Goal: Task Accomplishment & Management: Use online tool/utility

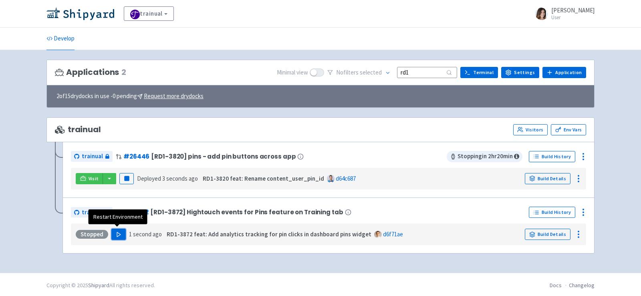
click at [117, 232] on polygon "button" at bounding box center [119, 234] width 4 height 4
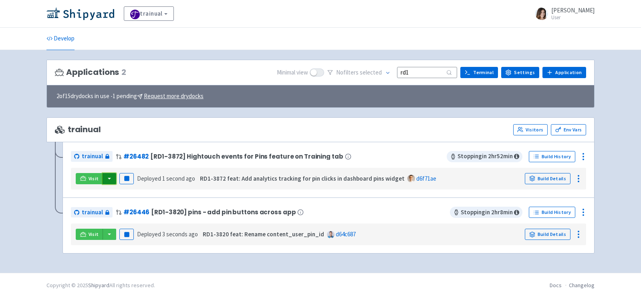
click at [109, 177] on button "button" at bounding box center [110, 178] width 14 height 11
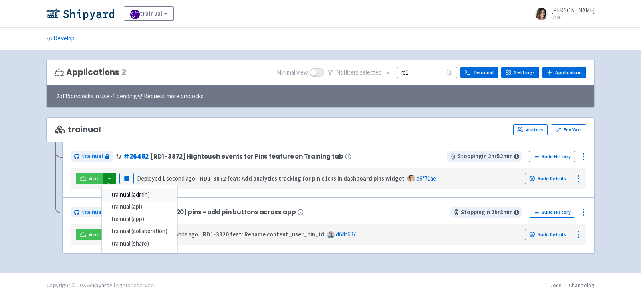
click at [135, 191] on link "trainual (admin)" at bounding box center [139, 195] width 75 height 12
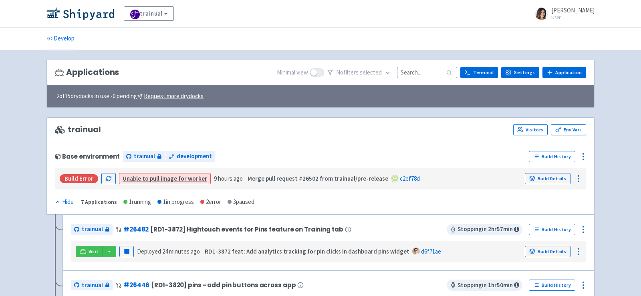
click at [424, 68] on input at bounding box center [427, 72] width 60 height 11
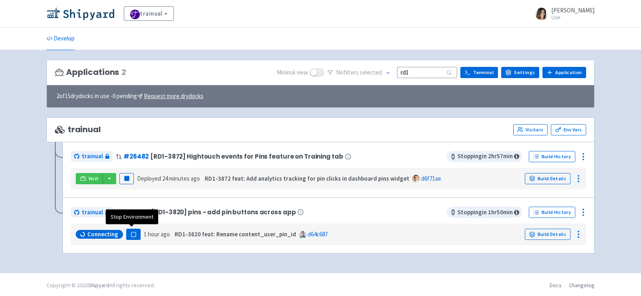
type input "rd1"
click at [133, 232] on rect "button" at bounding box center [133, 234] width 4 height 4
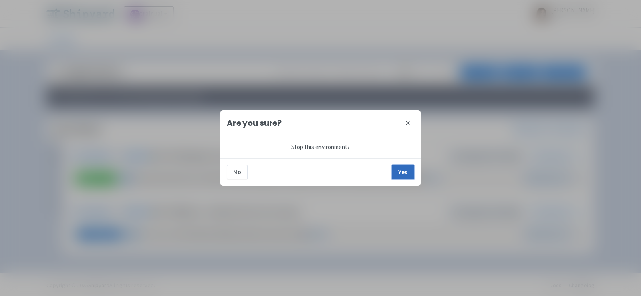
click at [404, 174] on button "Yes" at bounding box center [403, 172] width 22 height 14
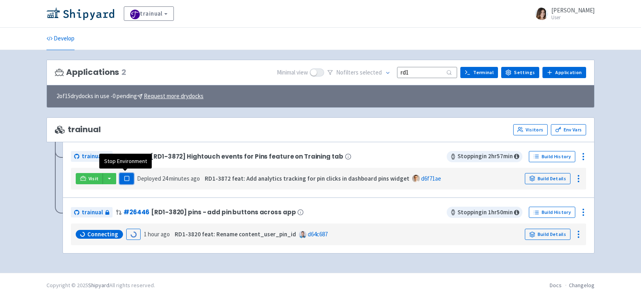
click at [124, 180] on button "Pause" at bounding box center [126, 178] width 14 height 11
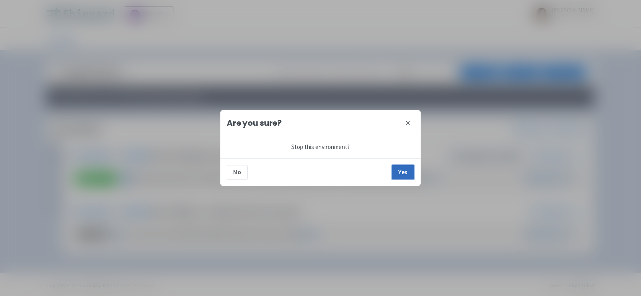
click at [400, 172] on button "Yes" at bounding box center [403, 172] width 22 height 14
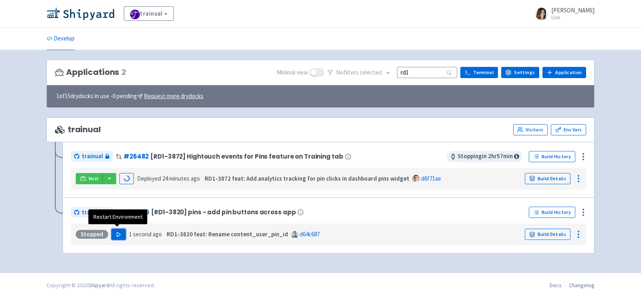
click at [119, 237] on button "Play" at bounding box center [118, 234] width 14 height 11
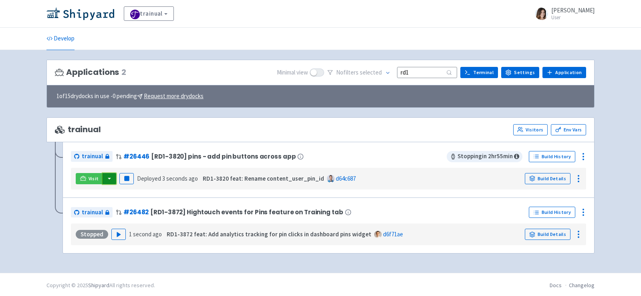
click at [110, 178] on button "button" at bounding box center [110, 178] width 14 height 11
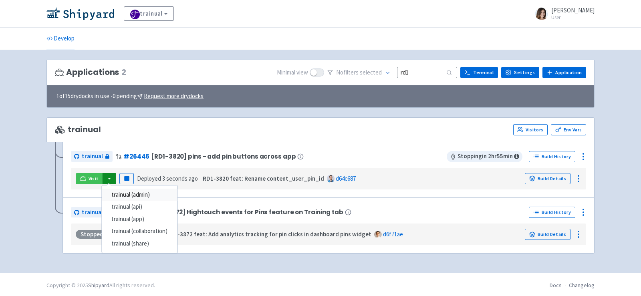
click at [135, 193] on link "trainual (admin)" at bounding box center [139, 195] width 75 height 12
